Goal: Complete application form: Complete application form

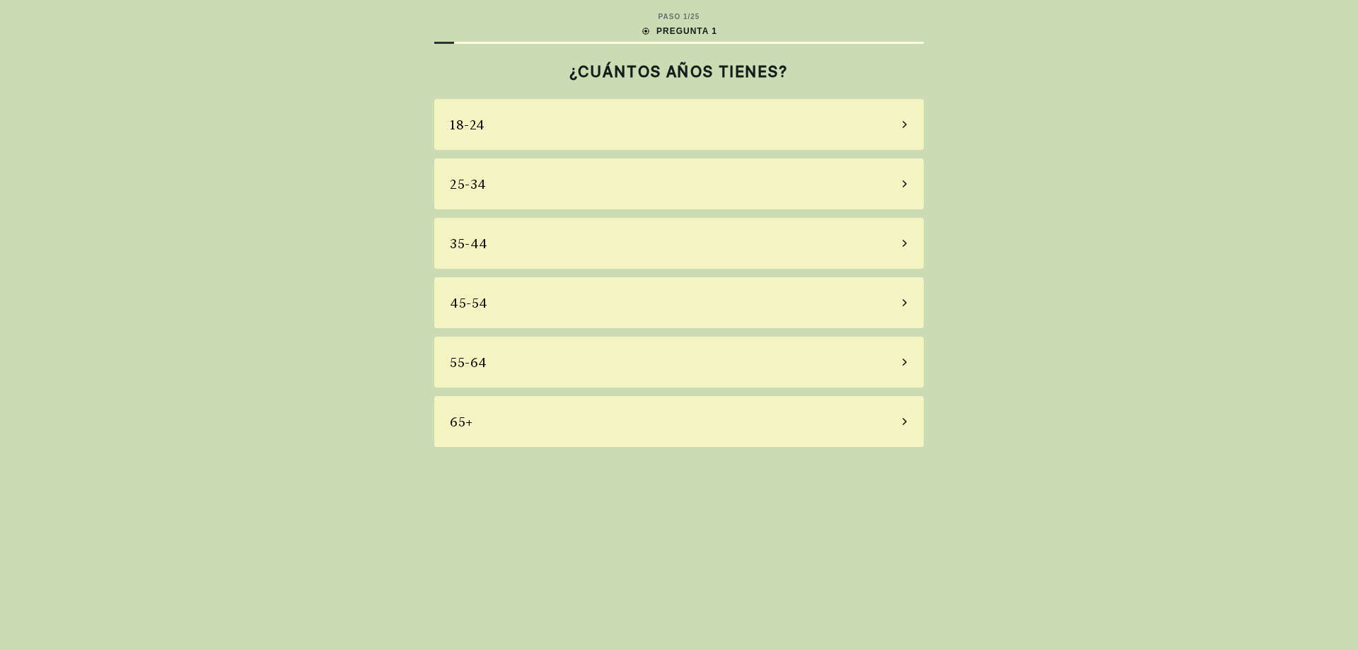
click at [578, 351] on div "55-64" at bounding box center [678, 362] width 489 height 51
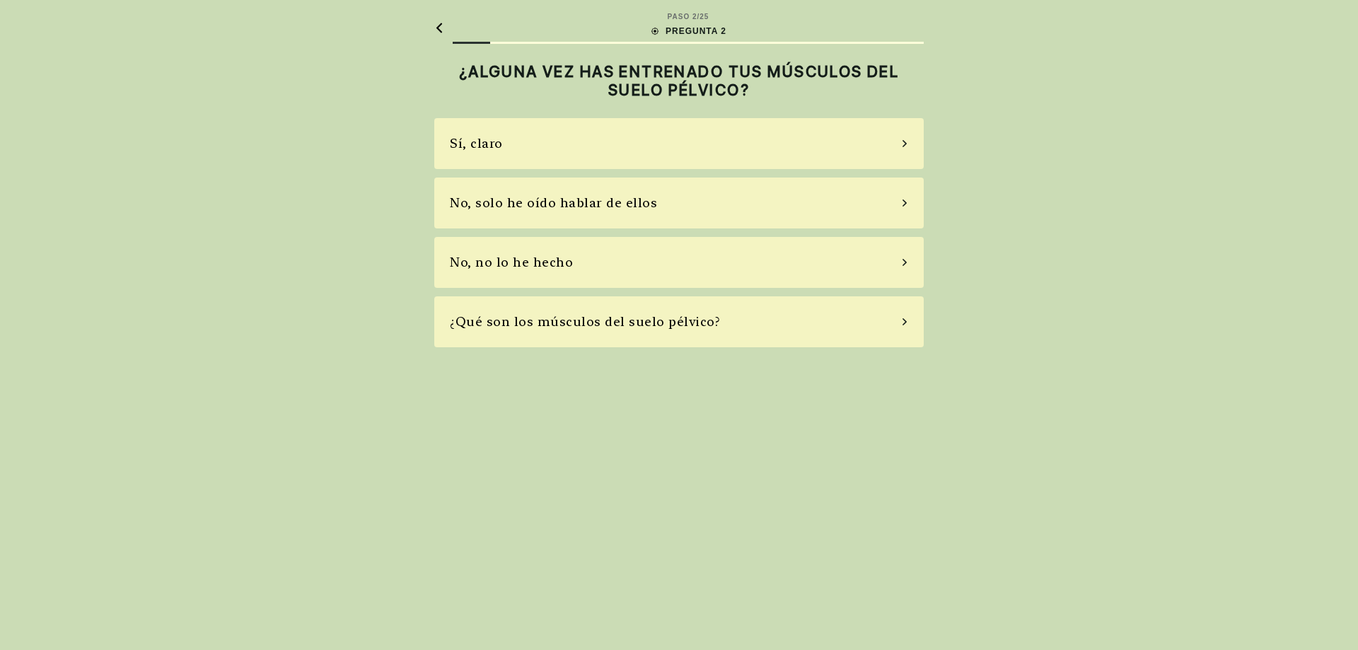
click at [554, 198] on div "No, solo he oído hablar de ellos" at bounding box center [553, 202] width 207 height 19
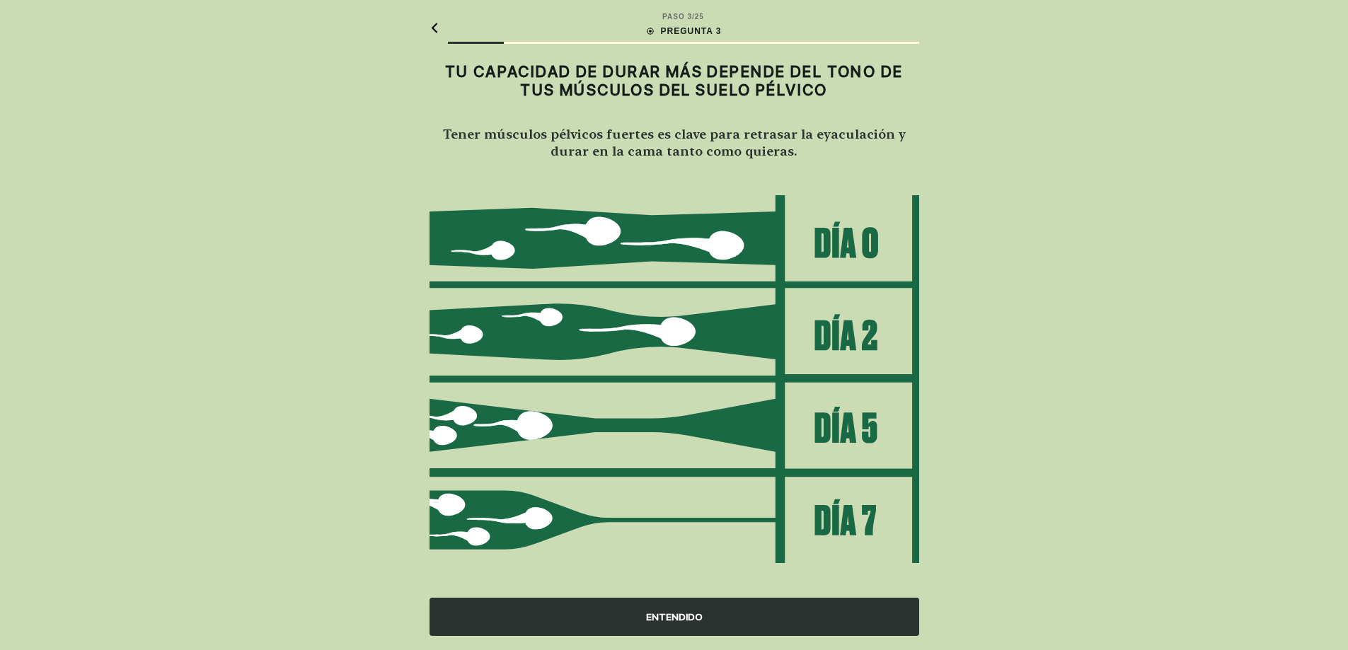
click at [652, 620] on div "ENTENDIDO" at bounding box center [673, 617] width 489 height 38
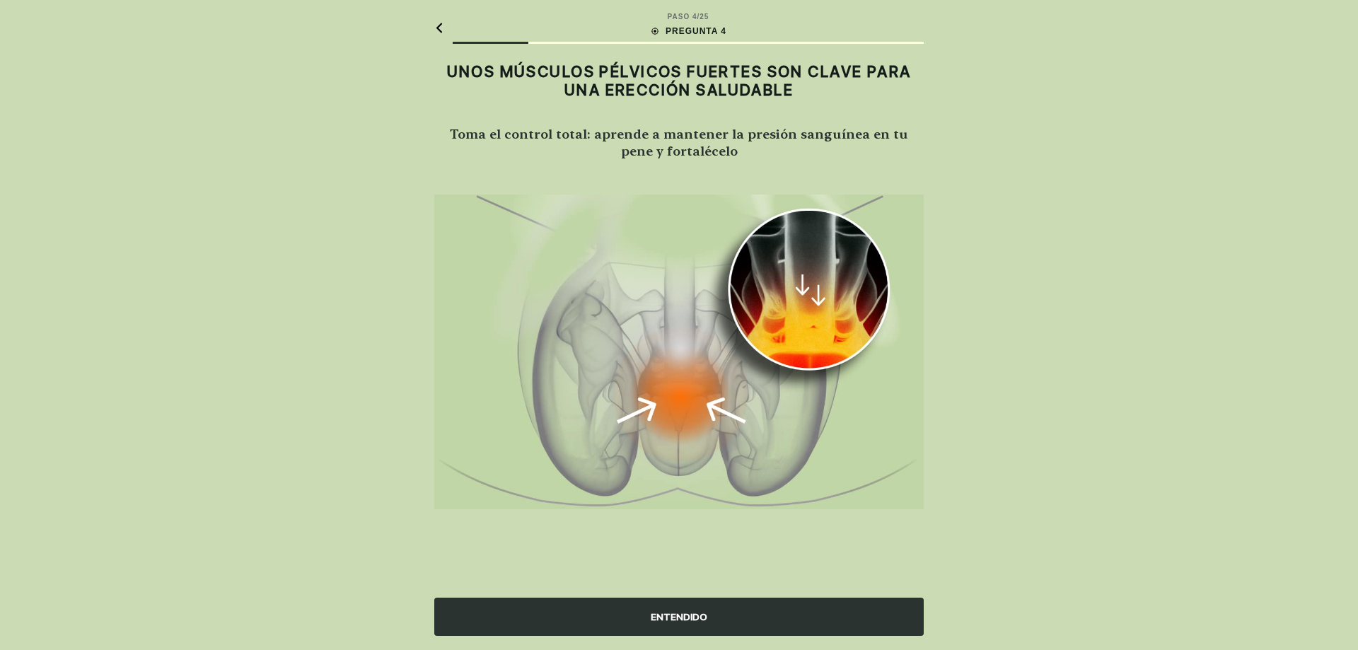
click at [649, 617] on div "ENTENDIDO" at bounding box center [678, 617] width 489 height 38
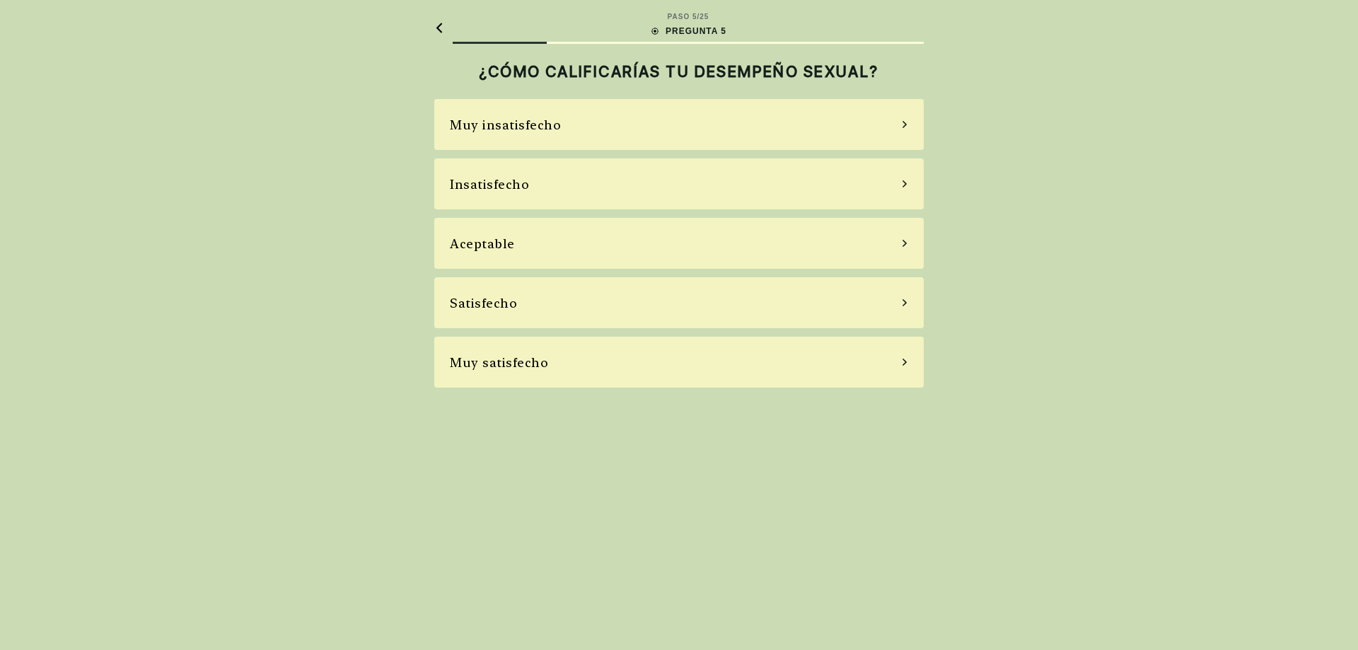
click at [900, 242] on div "Aceptable" at bounding box center [678, 243] width 489 height 51
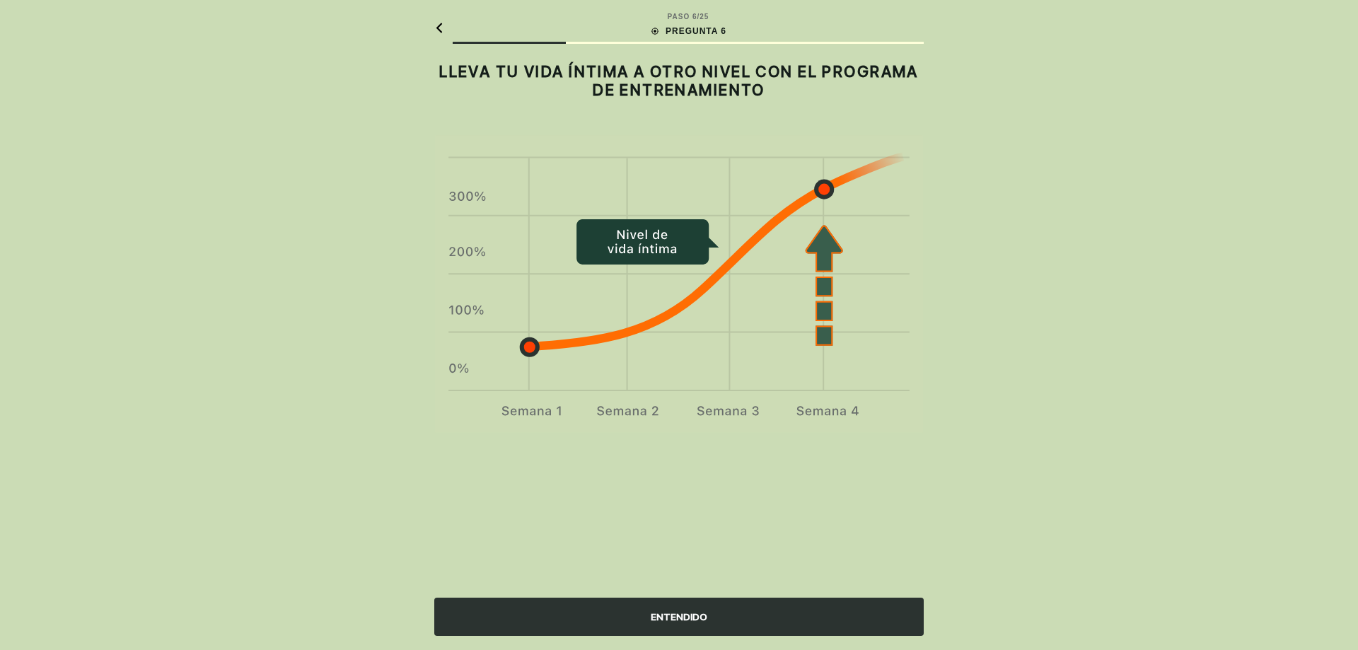
click at [672, 615] on div "ENTENDIDO" at bounding box center [678, 617] width 489 height 38
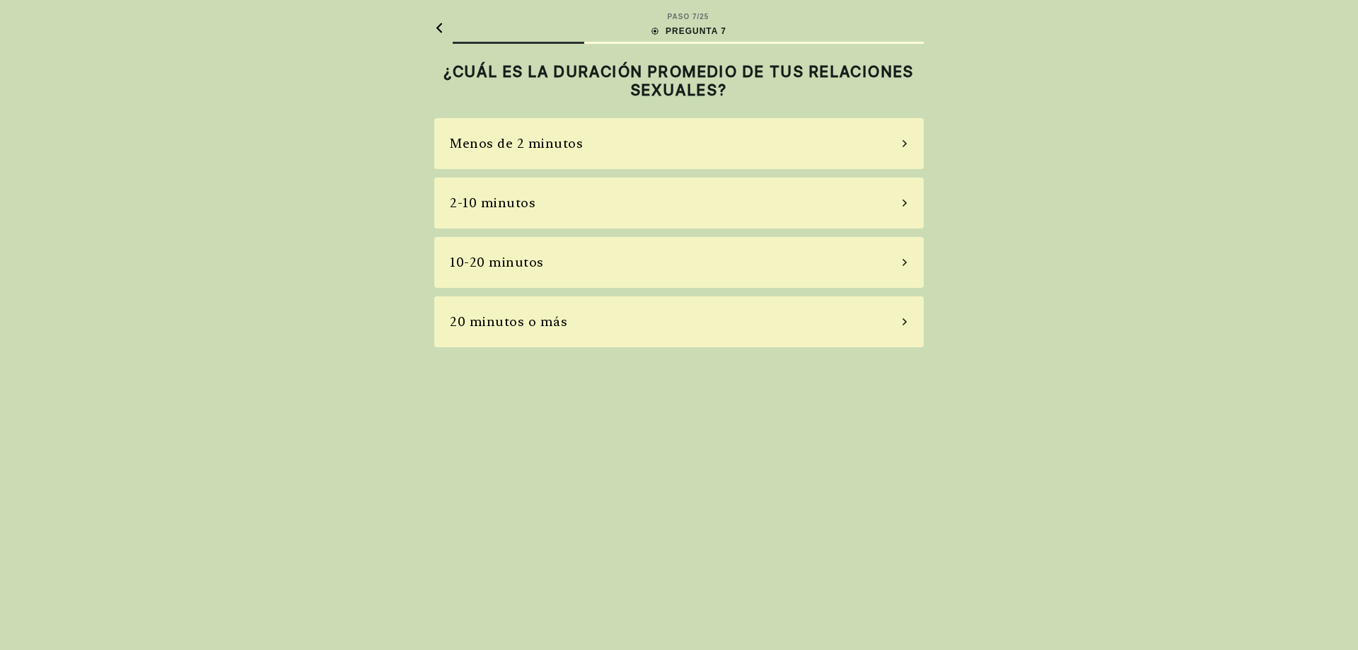
click at [489, 197] on div "2-10 minutos" at bounding box center [493, 202] width 86 height 19
click at [636, 270] on div "La mayoría de las veces" at bounding box center [678, 262] width 489 height 51
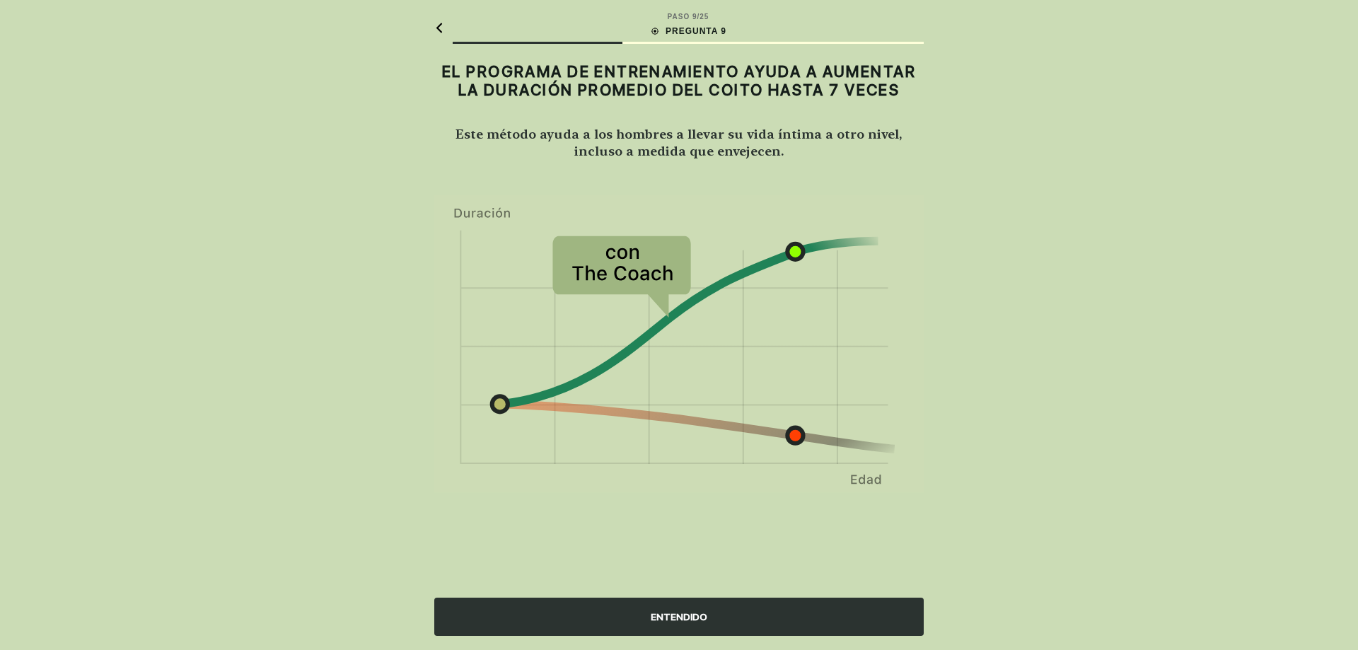
click at [694, 615] on div "ENTENDIDO" at bounding box center [678, 617] width 489 height 38
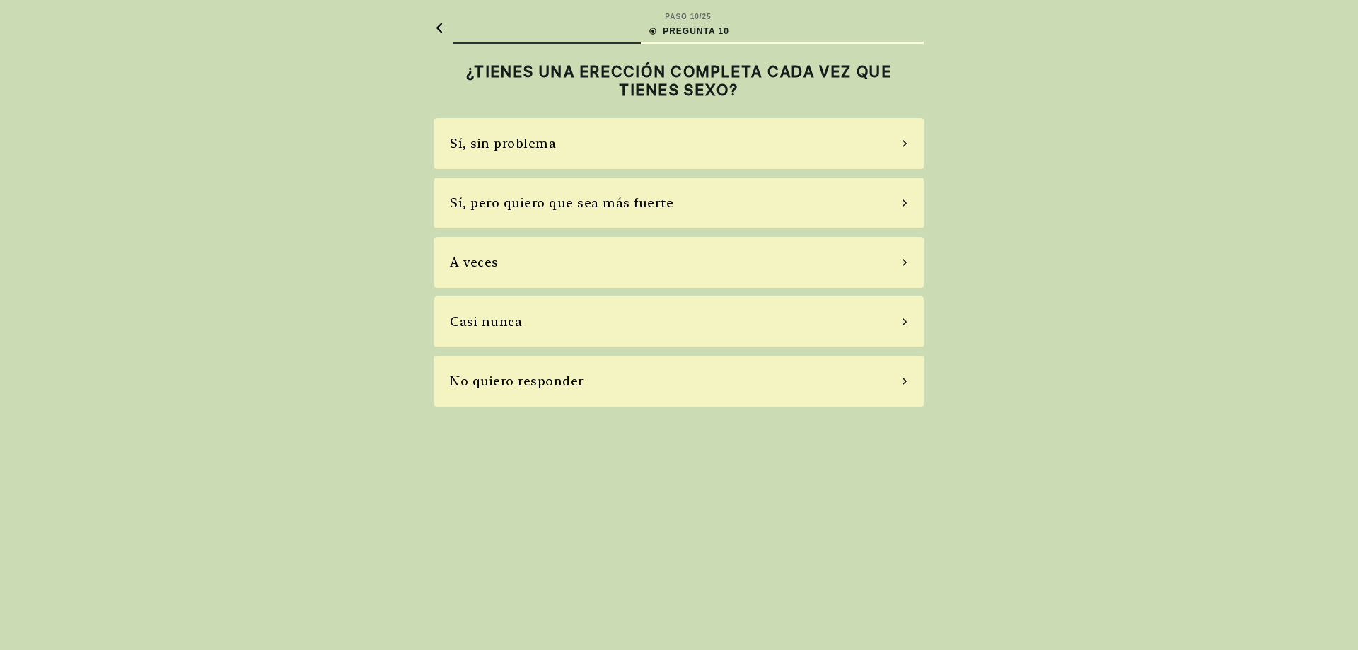
click at [488, 265] on div "A veces" at bounding box center [474, 262] width 49 height 19
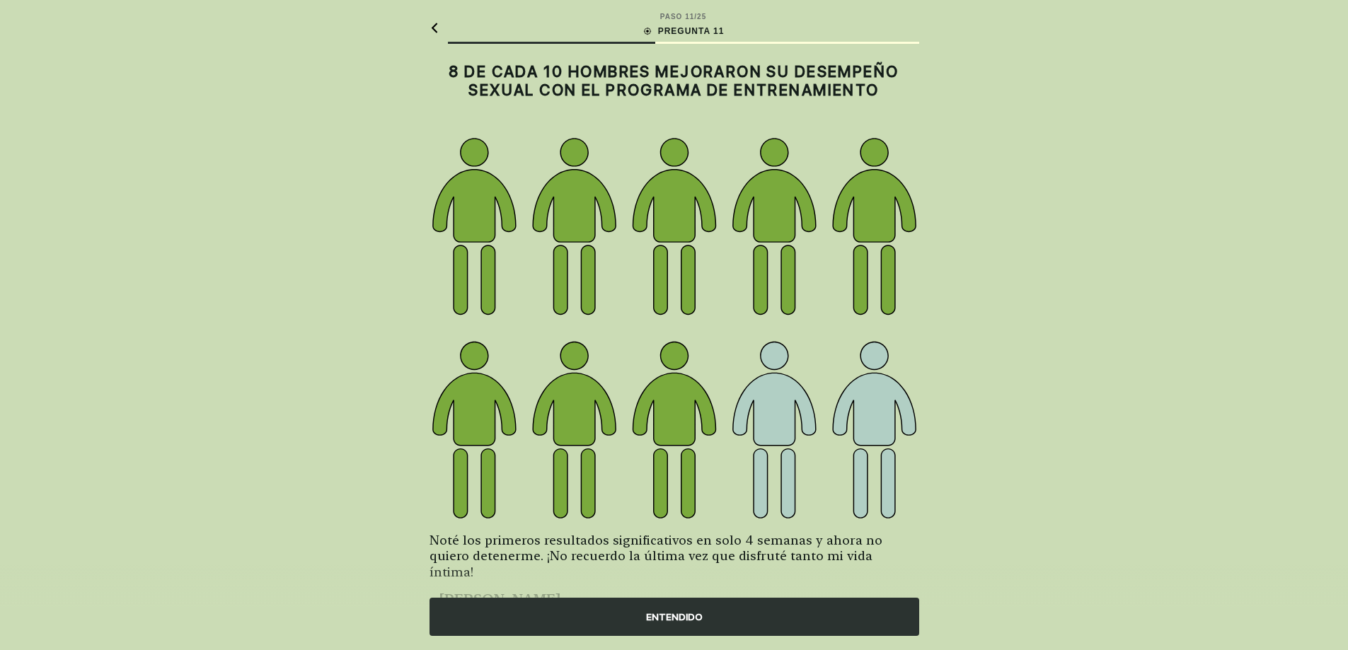
click at [674, 609] on div "ENTENDIDO" at bounding box center [673, 617] width 489 height 38
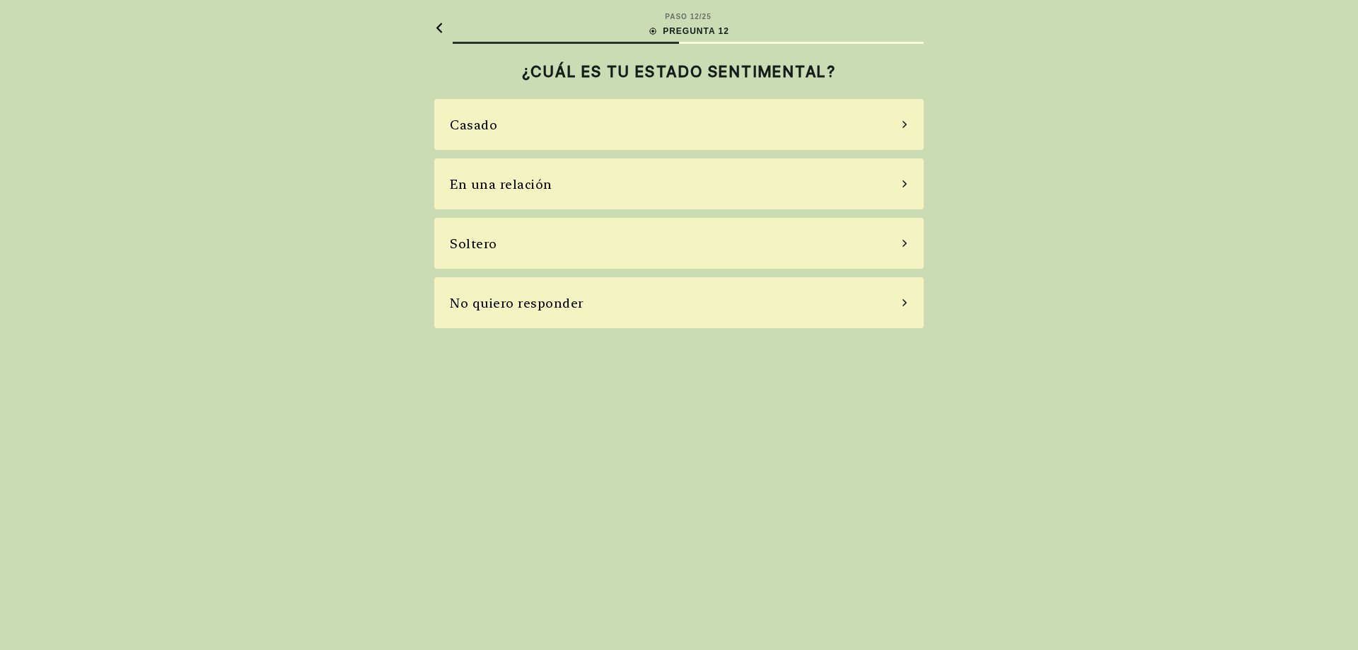
click at [511, 243] on div "Soltero" at bounding box center [678, 243] width 489 height 51
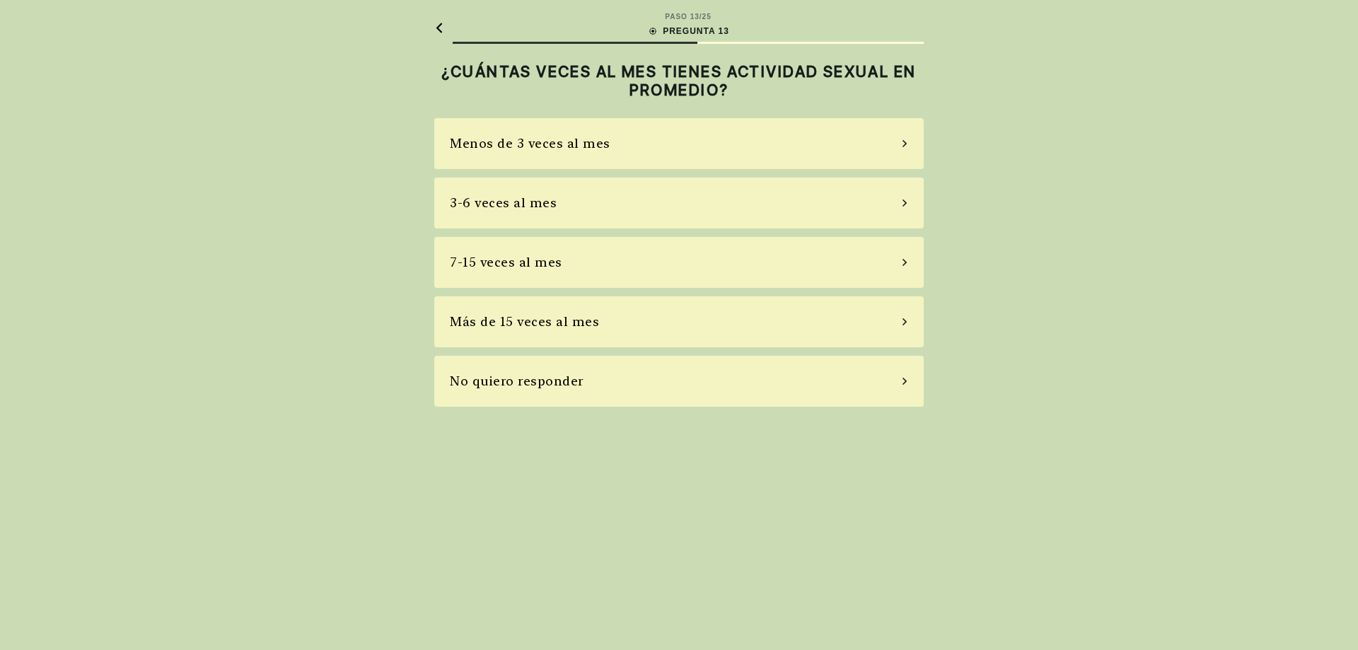
click at [645, 149] on div "Menos de 3 veces al mes" at bounding box center [678, 143] width 489 height 51
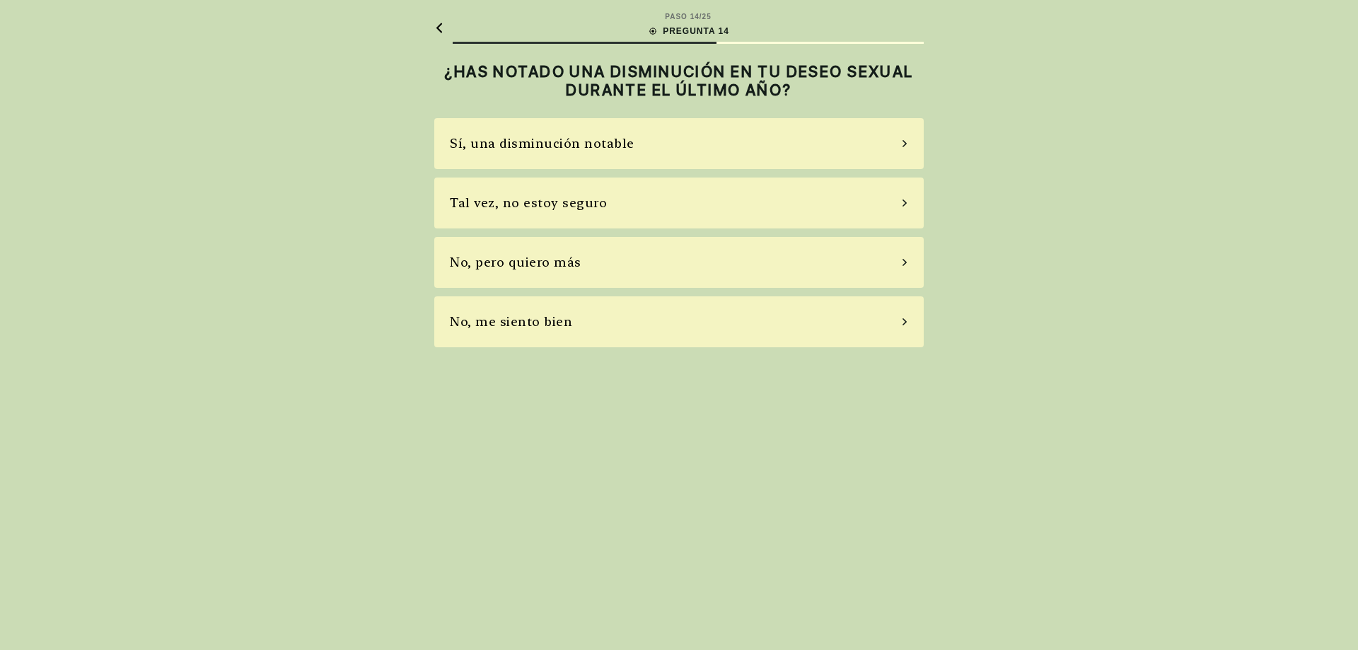
click at [668, 152] on div "Sí, una disminución notable" at bounding box center [678, 143] width 489 height 51
click at [669, 152] on div "Sí, tomo bastantes pastillas" at bounding box center [678, 143] width 489 height 51
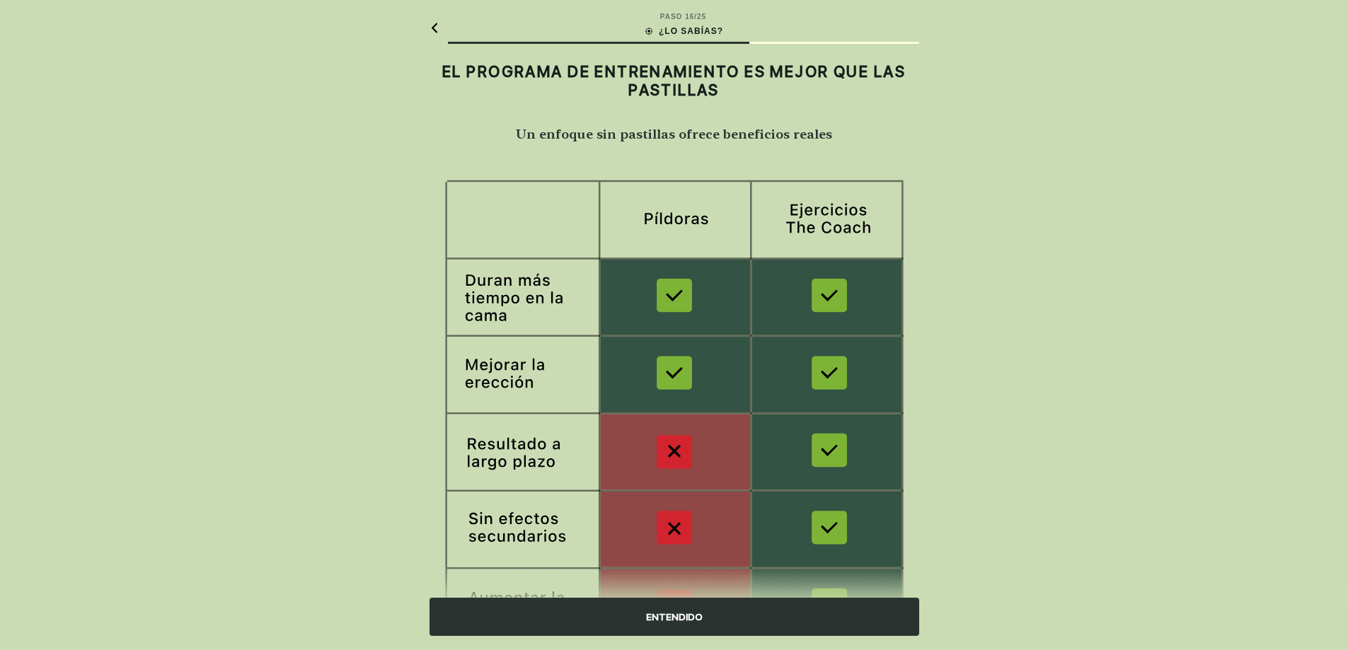
click at [433, 28] on icon at bounding box center [434, 28] width 6 height 10
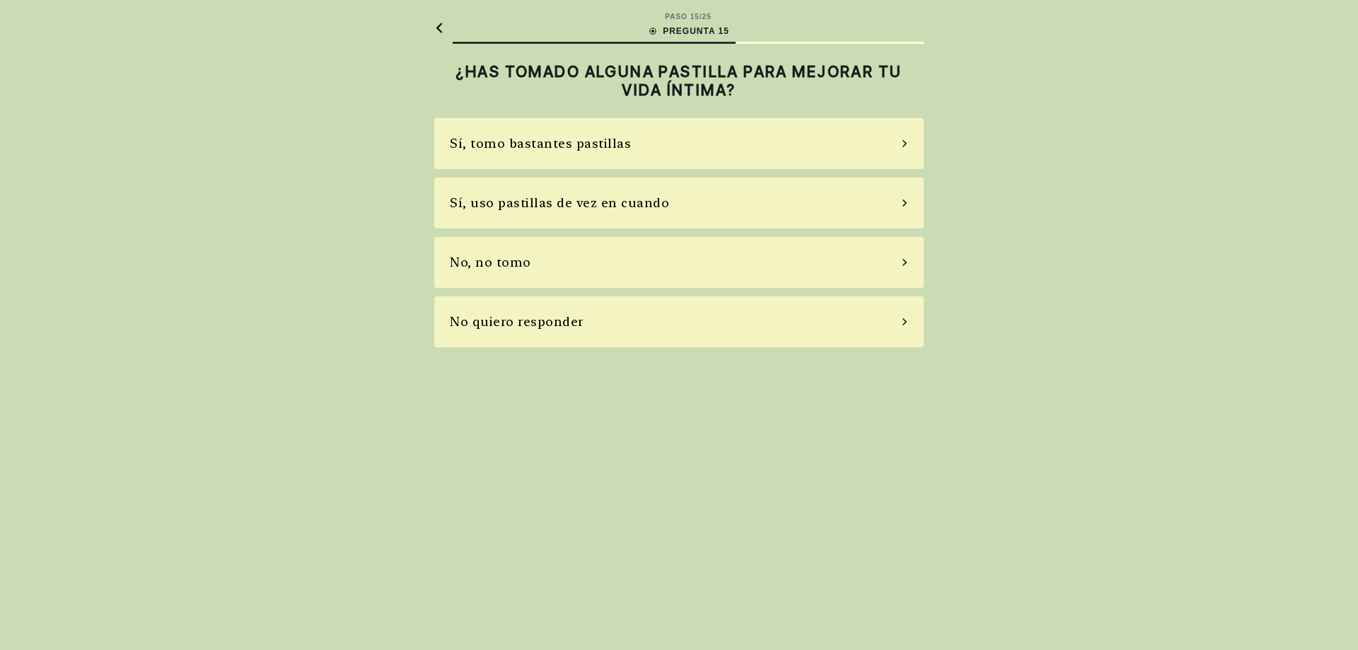
click at [559, 205] on div "Sí, uso pastillas de vez en cuando" at bounding box center [559, 202] width 219 height 19
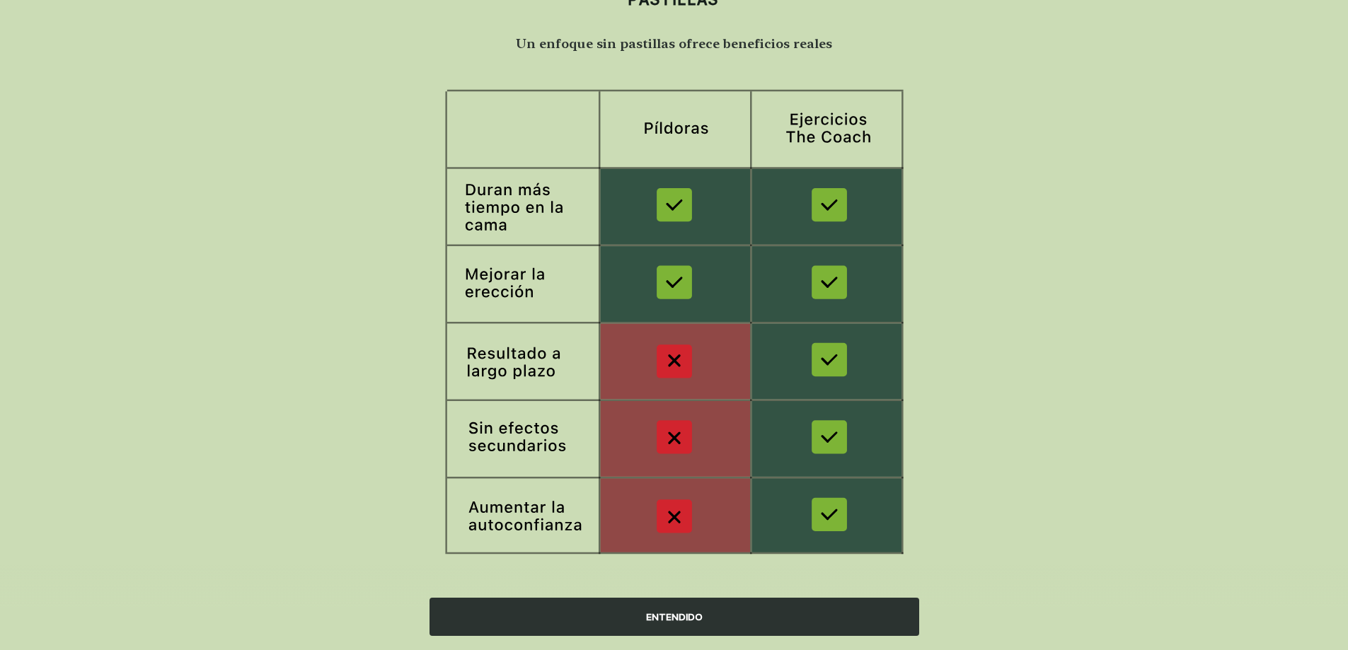
scroll to position [100, 0]
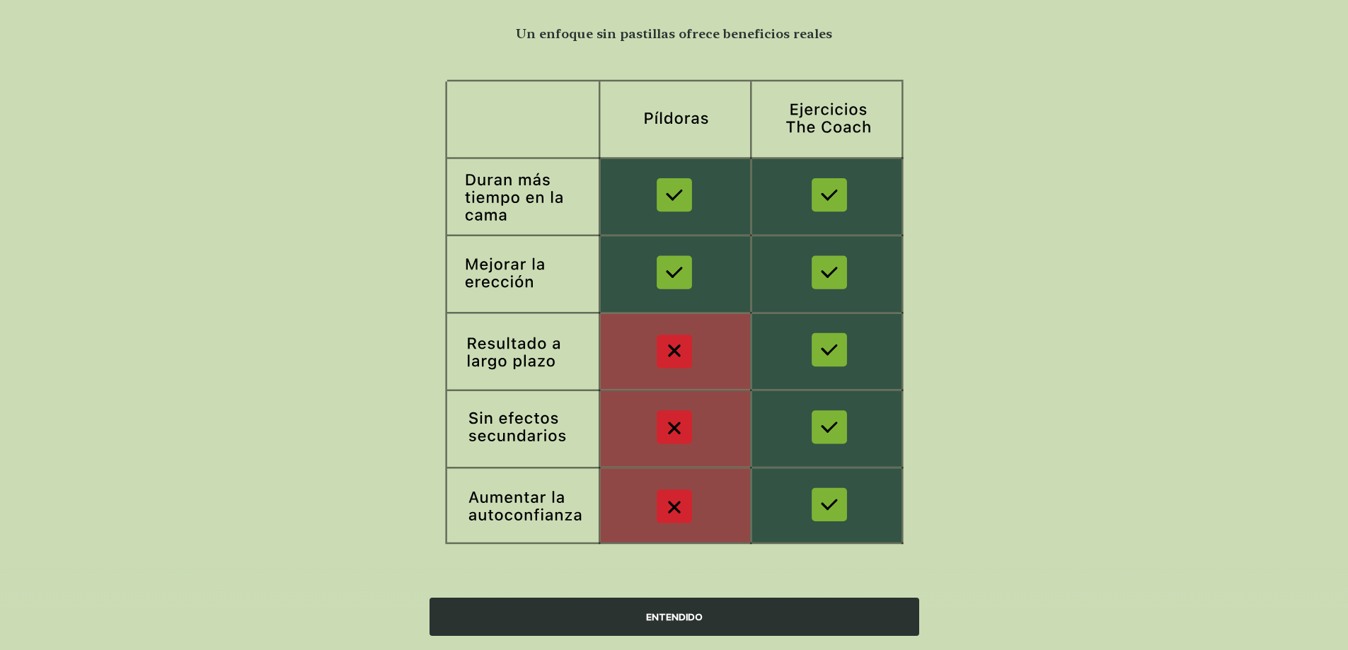
click at [666, 621] on div "ENTENDIDO" at bounding box center [673, 617] width 489 height 38
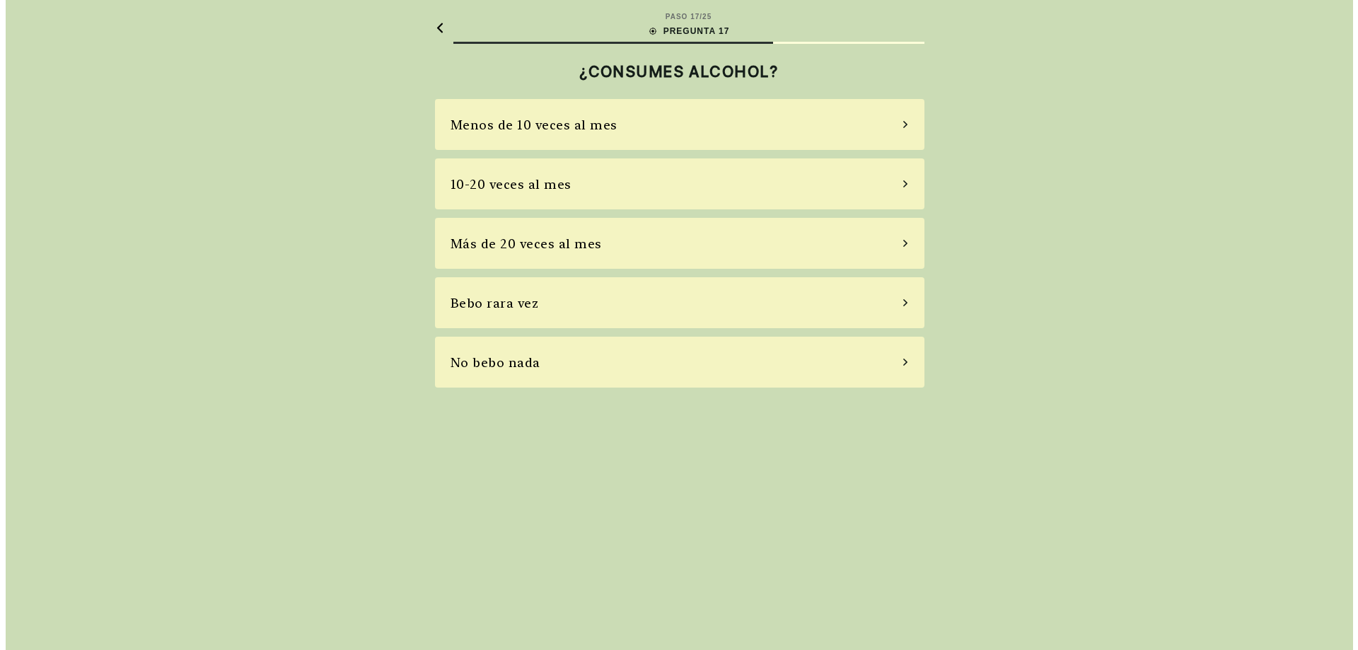
scroll to position [0, 0]
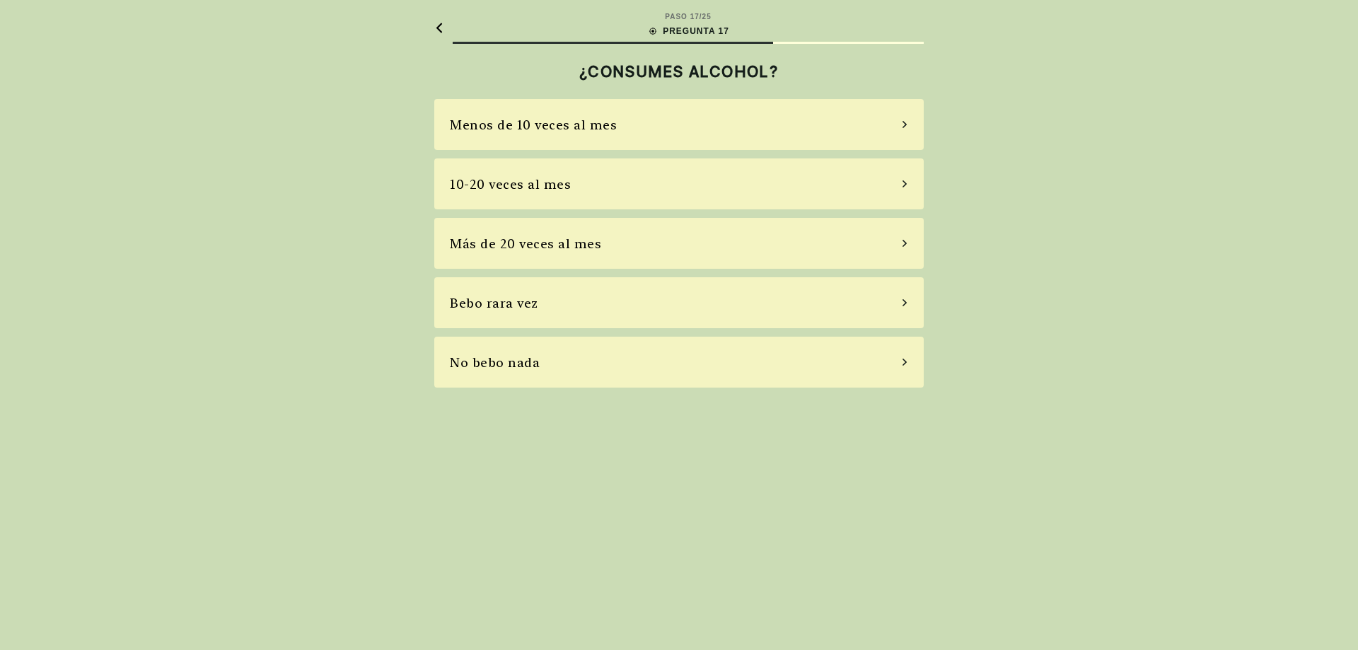
click at [532, 243] on div "Más de 20 veces al mes" at bounding box center [525, 243] width 151 height 19
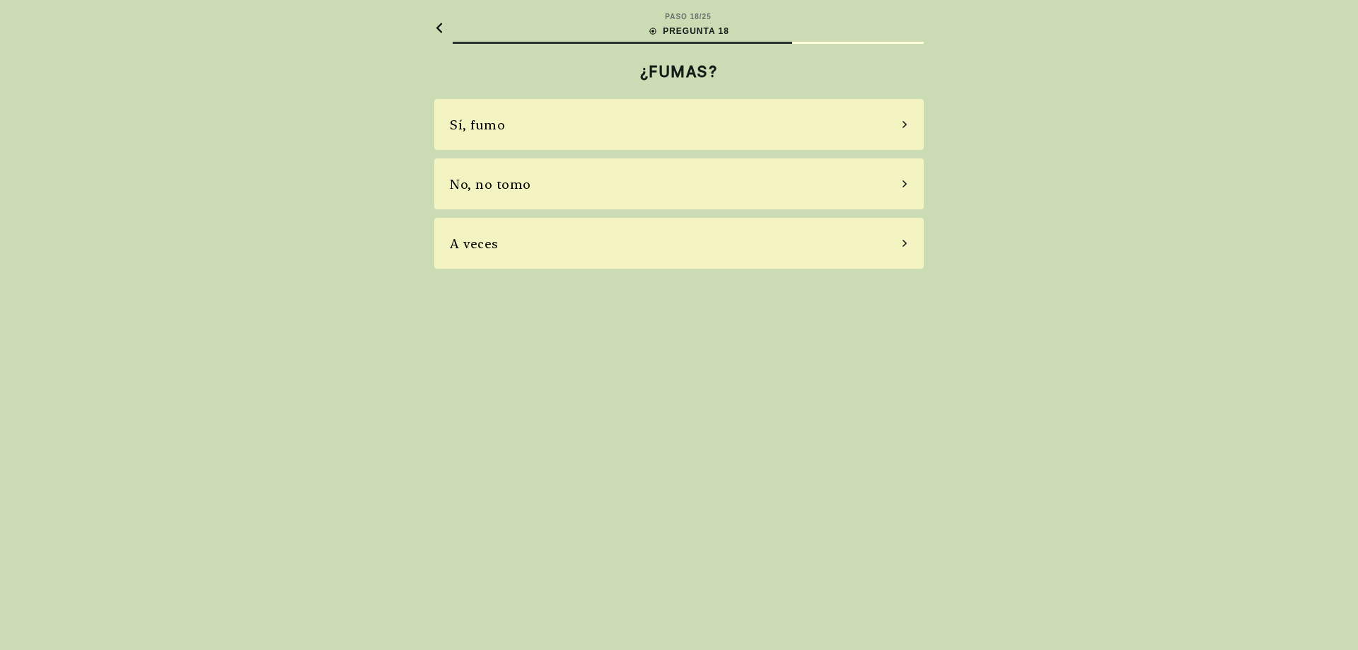
click at [529, 124] on div "Sí, fumo" at bounding box center [678, 124] width 489 height 51
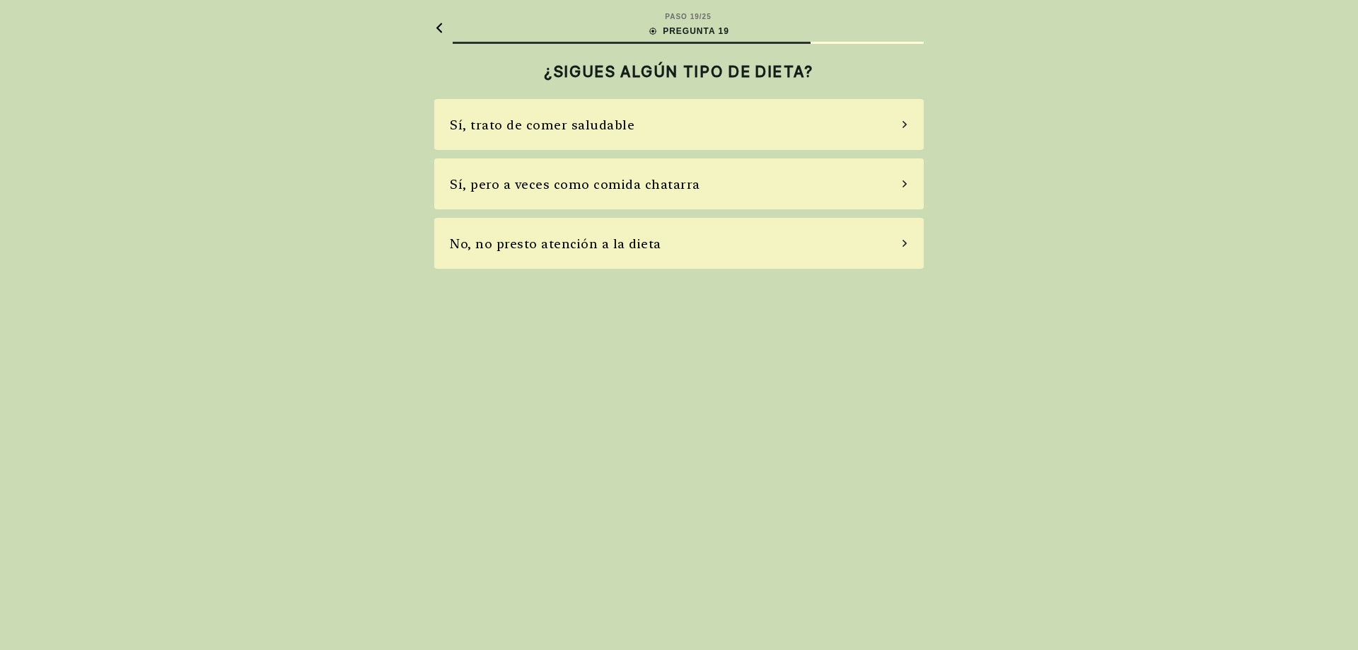
click at [551, 241] on div "No, no presto atención a la dieta" at bounding box center [555, 243] width 211 height 19
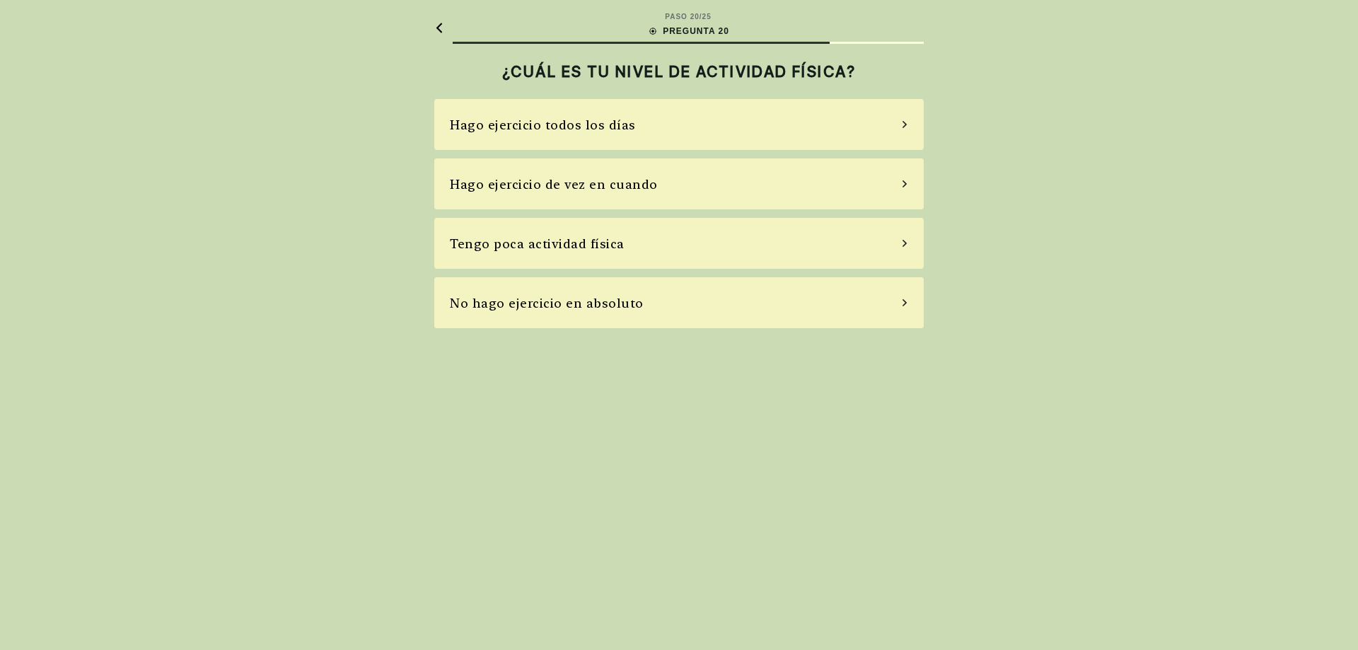
click at [518, 300] on div "No hago ejercicio en absoluto" at bounding box center [547, 303] width 194 height 19
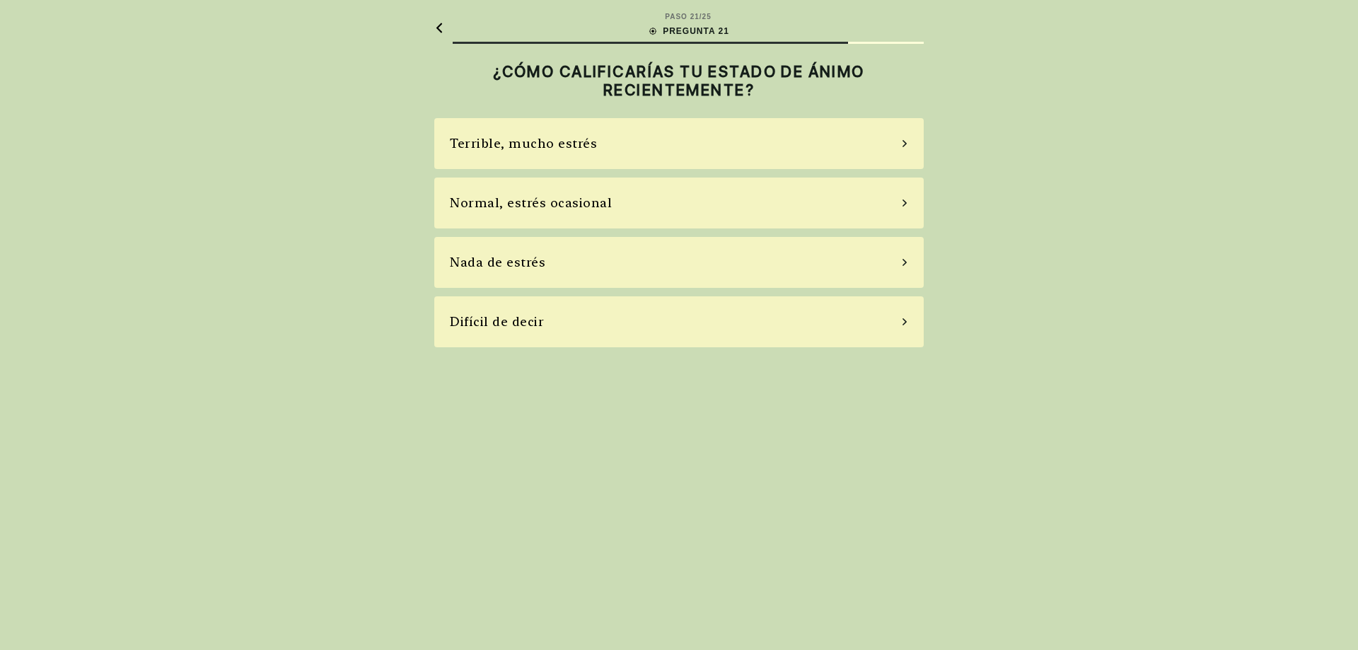
click at [543, 260] on div "Nada de estrés" at bounding box center [678, 262] width 489 height 51
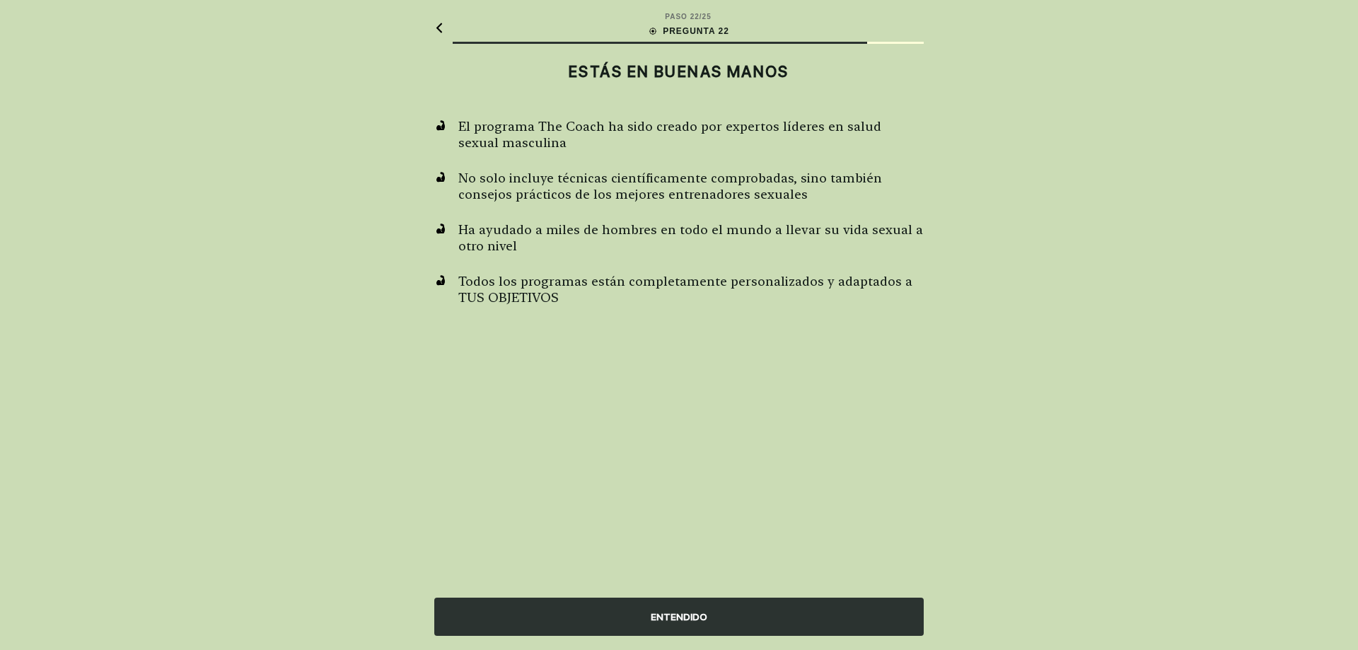
click at [663, 614] on div "ENTENDIDO" at bounding box center [678, 617] width 489 height 38
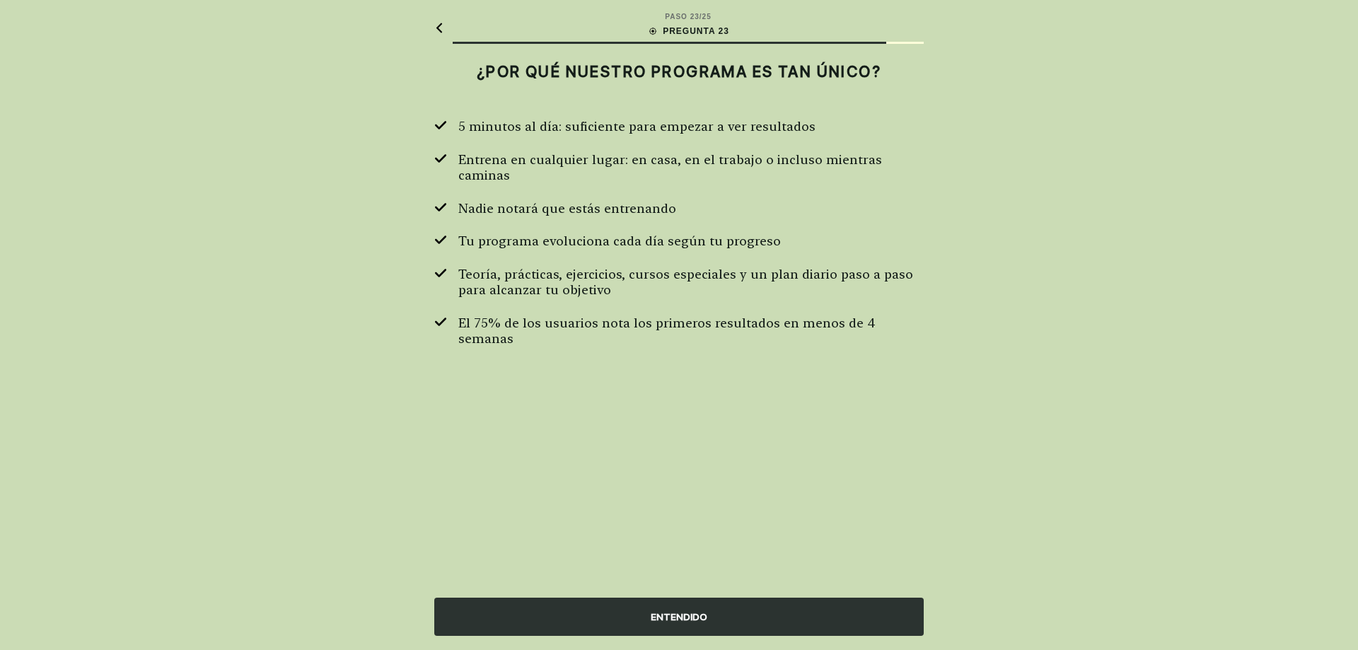
click at [664, 615] on div "ENTENDIDO" at bounding box center [678, 617] width 489 height 38
